Goal: Task Accomplishment & Management: Manage account settings

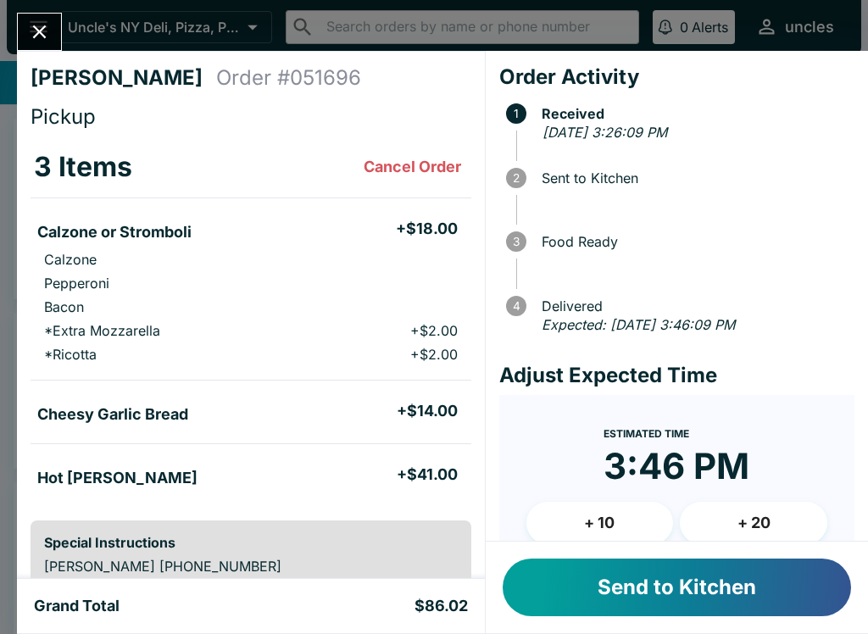
click at [615, 589] on button "Send to Kitchen" at bounding box center [677, 587] width 348 height 58
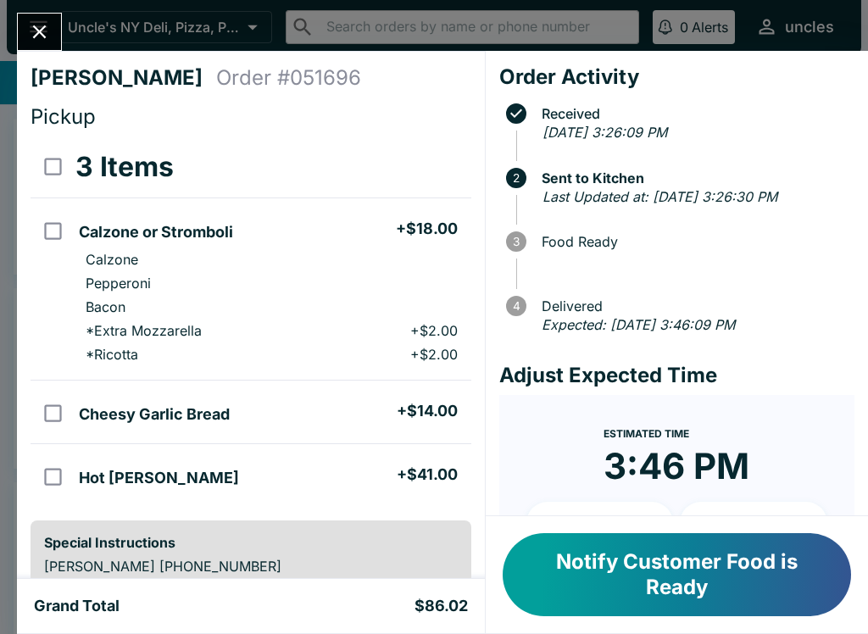
click at [53, 26] on button "Close" at bounding box center [39, 32] width 43 height 36
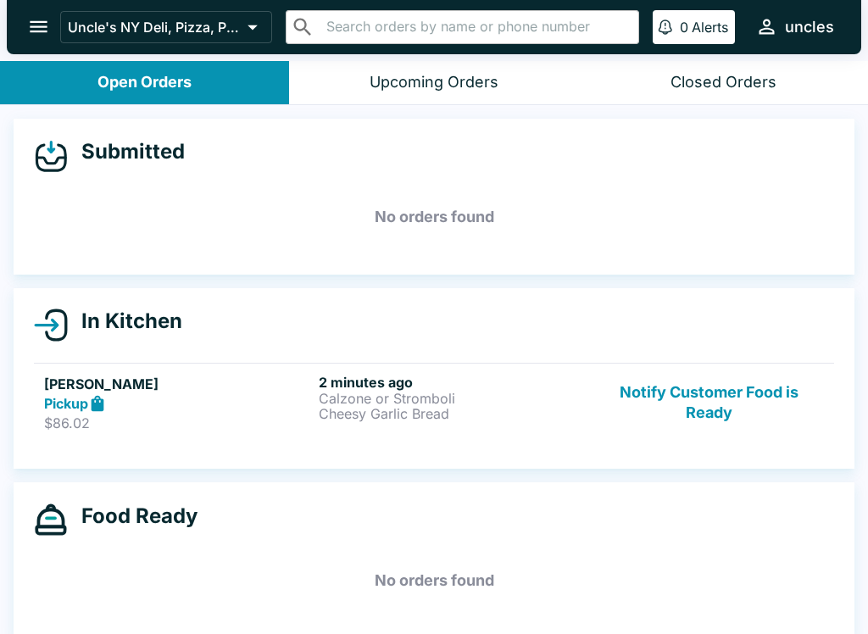
click at [715, 80] on div "Closed Orders" at bounding box center [723, 82] width 106 height 19
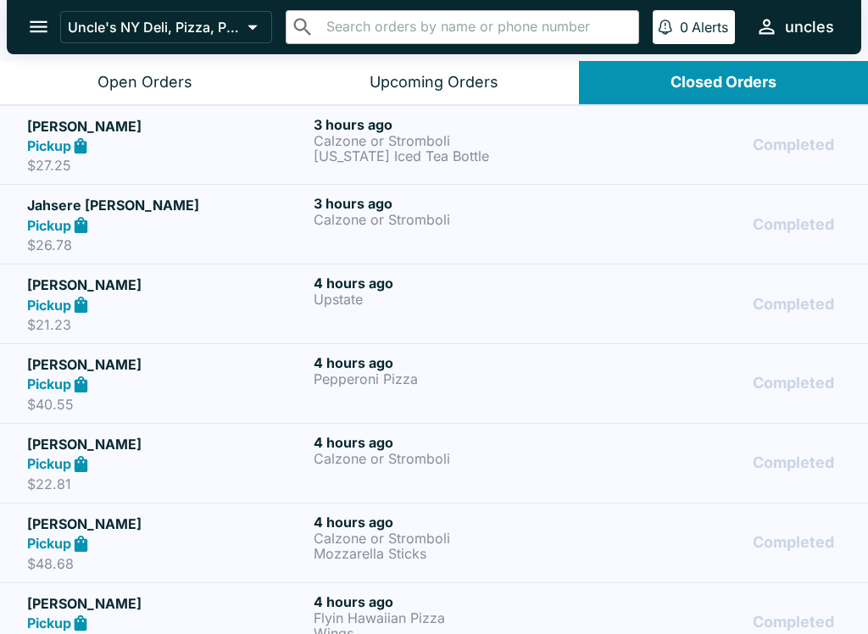
click at [176, 76] on div "Open Orders" at bounding box center [144, 82] width 95 height 19
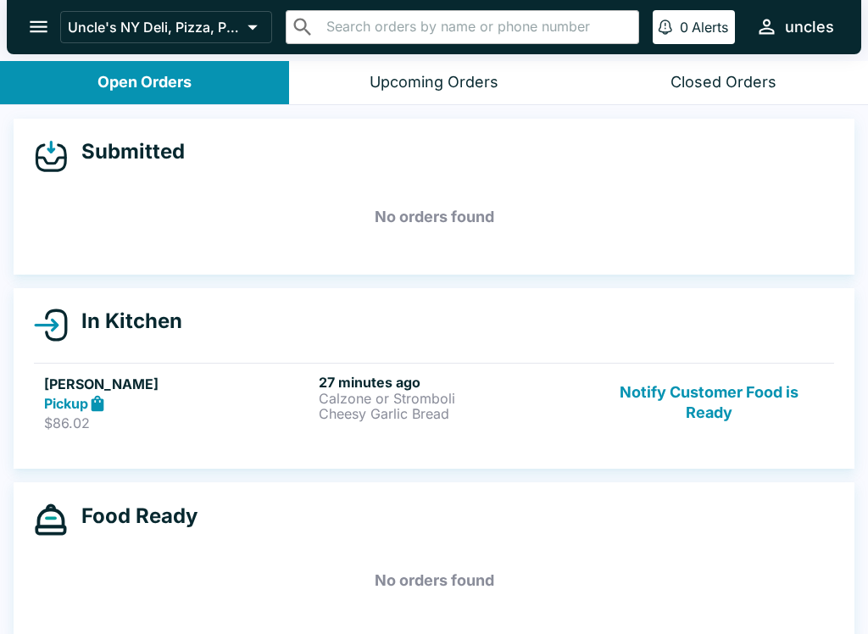
click at [322, 417] on p "Cheesy Garlic Bread" at bounding box center [453, 413] width 268 height 15
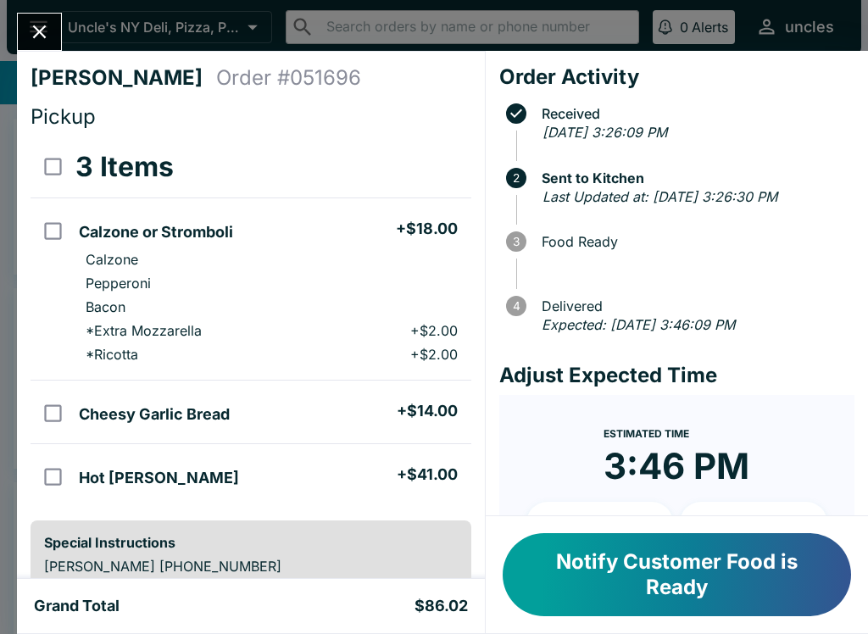
click at [42, 47] on button "Close" at bounding box center [39, 32] width 43 height 36
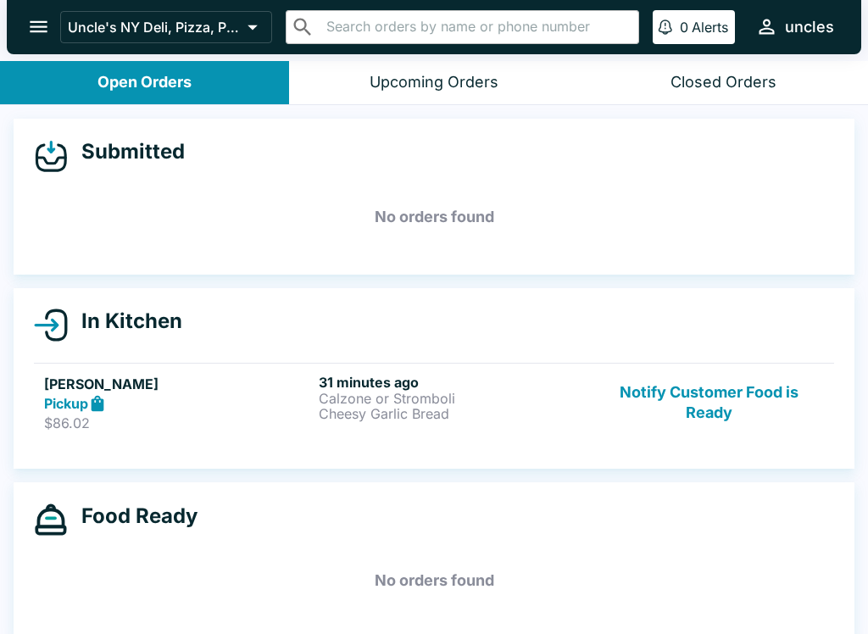
click at [414, 414] on p "Cheesy Garlic Bread" at bounding box center [453, 413] width 268 height 15
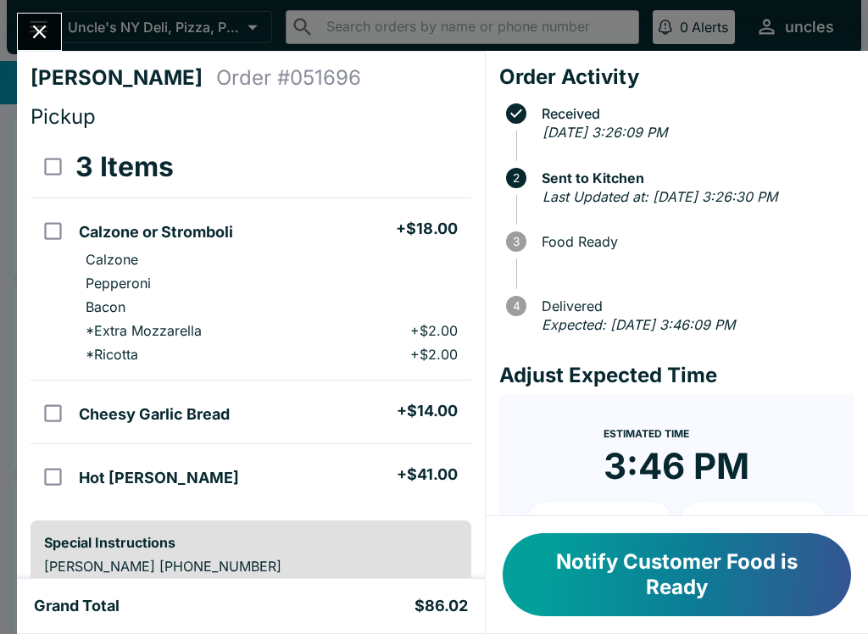
click at [598, 575] on button "Notify Customer Food is Ready" at bounding box center [677, 574] width 348 height 83
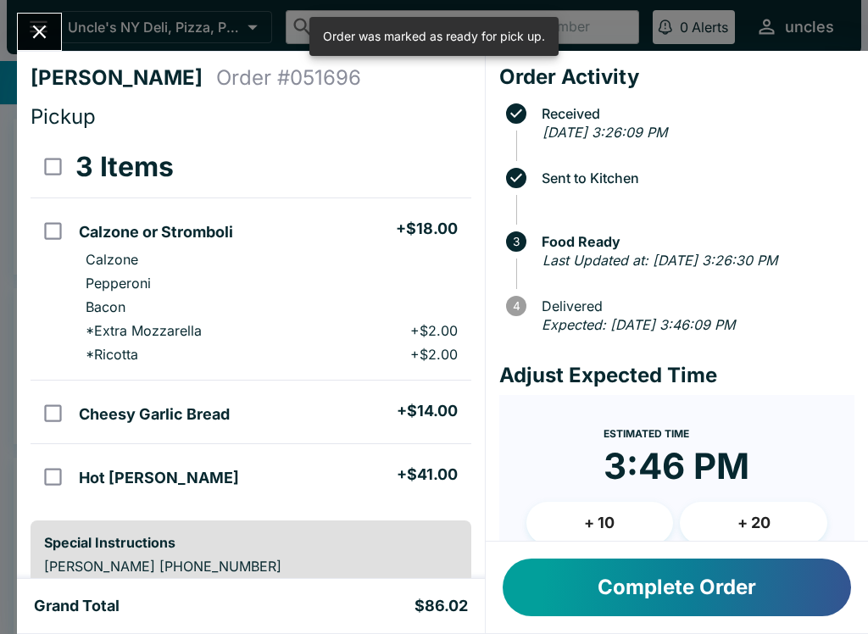
click at [655, 582] on button "Complete Order" at bounding box center [677, 587] width 348 height 58
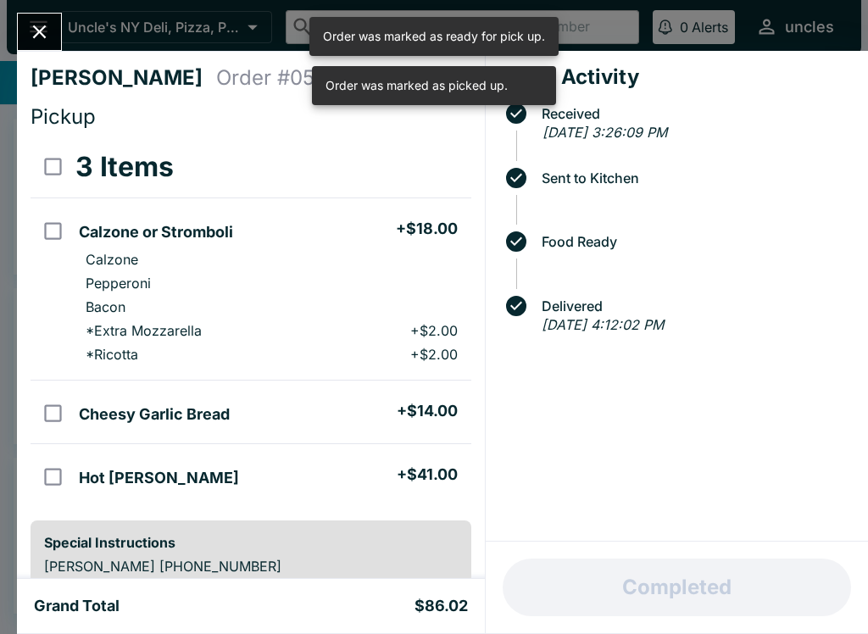
click at [48, 28] on icon "Close" at bounding box center [39, 31] width 23 height 23
